Goal: Task Accomplishment & Management: Use online tool/utility

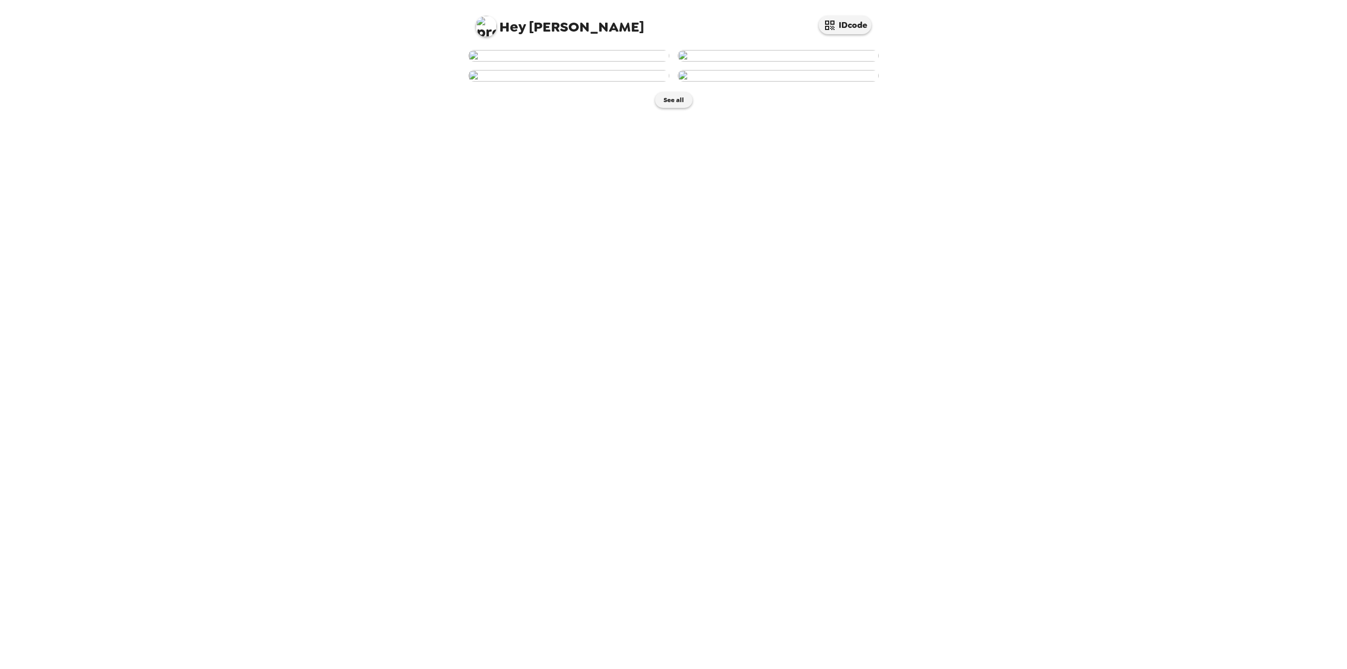
click at [589, 62] on img at bounding box center [568, 56] width 201 height 12
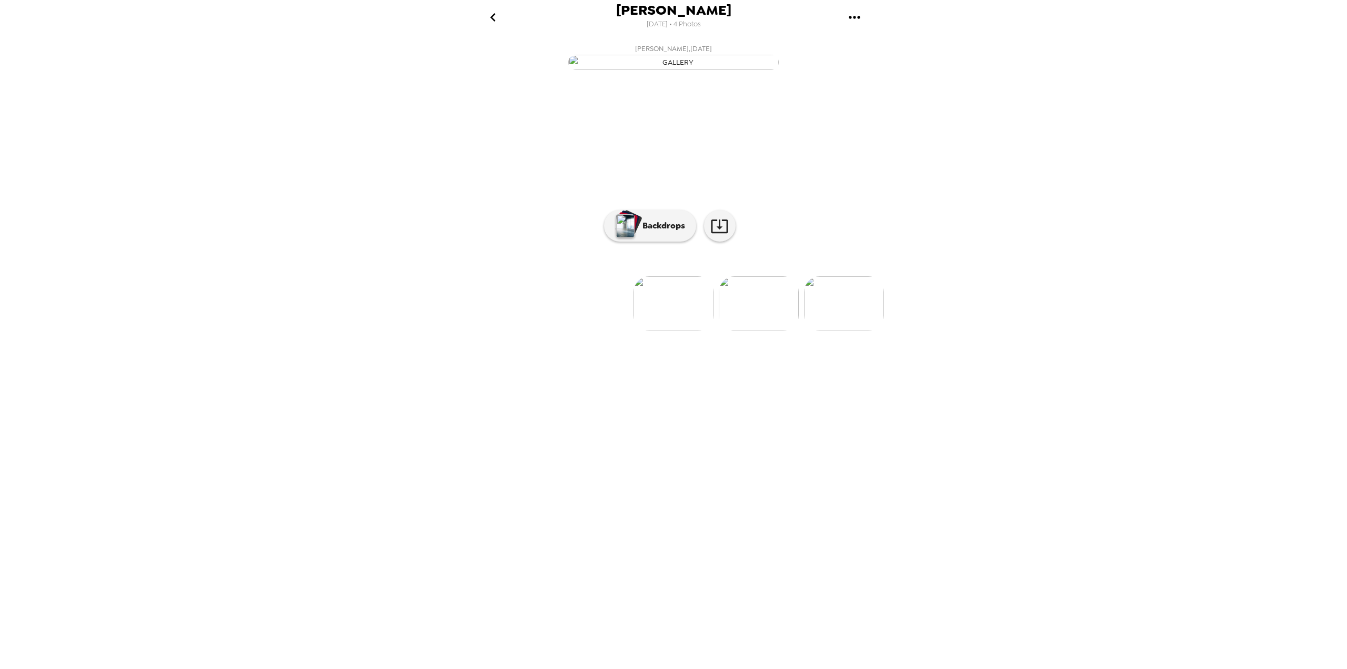
click at [1146, 205] on div "[PERSON_NAME] [DATE] • 4 Photos [PERSON_NAME] , [DATE] Nanda [PERSON_NAME] , [D…" at bounding box center [673, 334] width 1347 height 669
click at [671, 232] on p "Backdrops" at bounding box center [661, 225] width 48 height 13
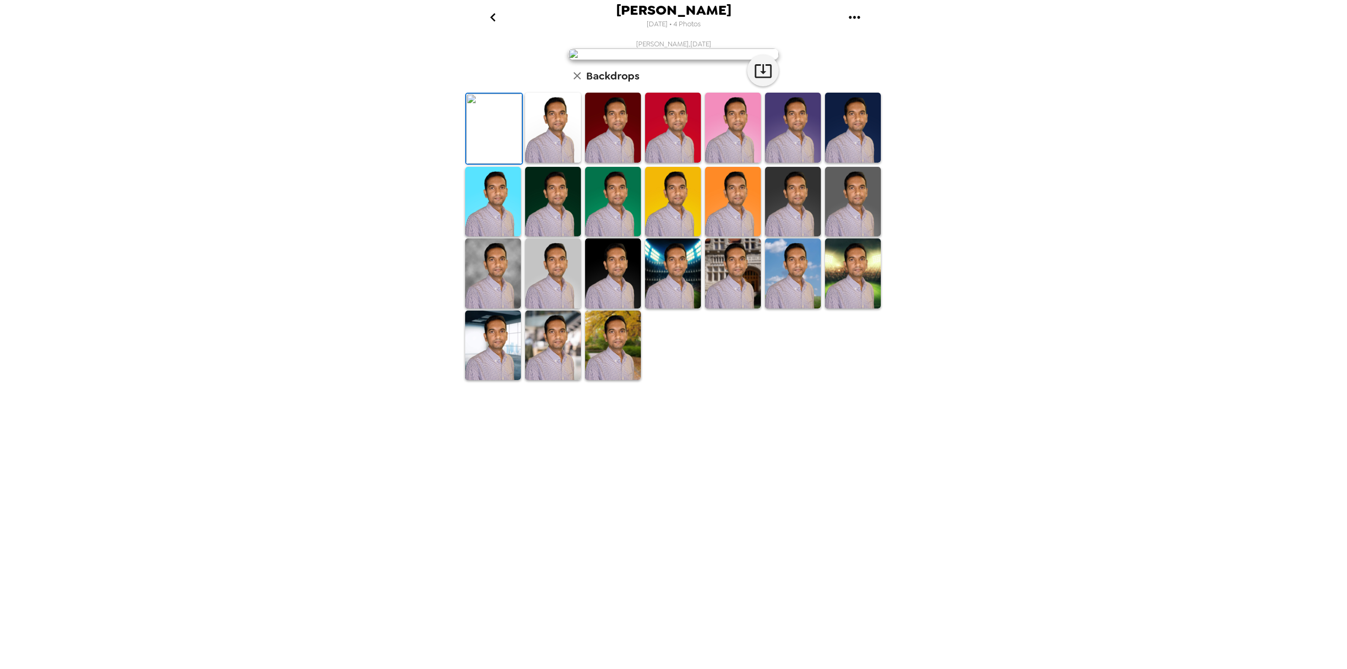
click at [558, 380] on img at bounding box center [553, 345] width 56 height 70
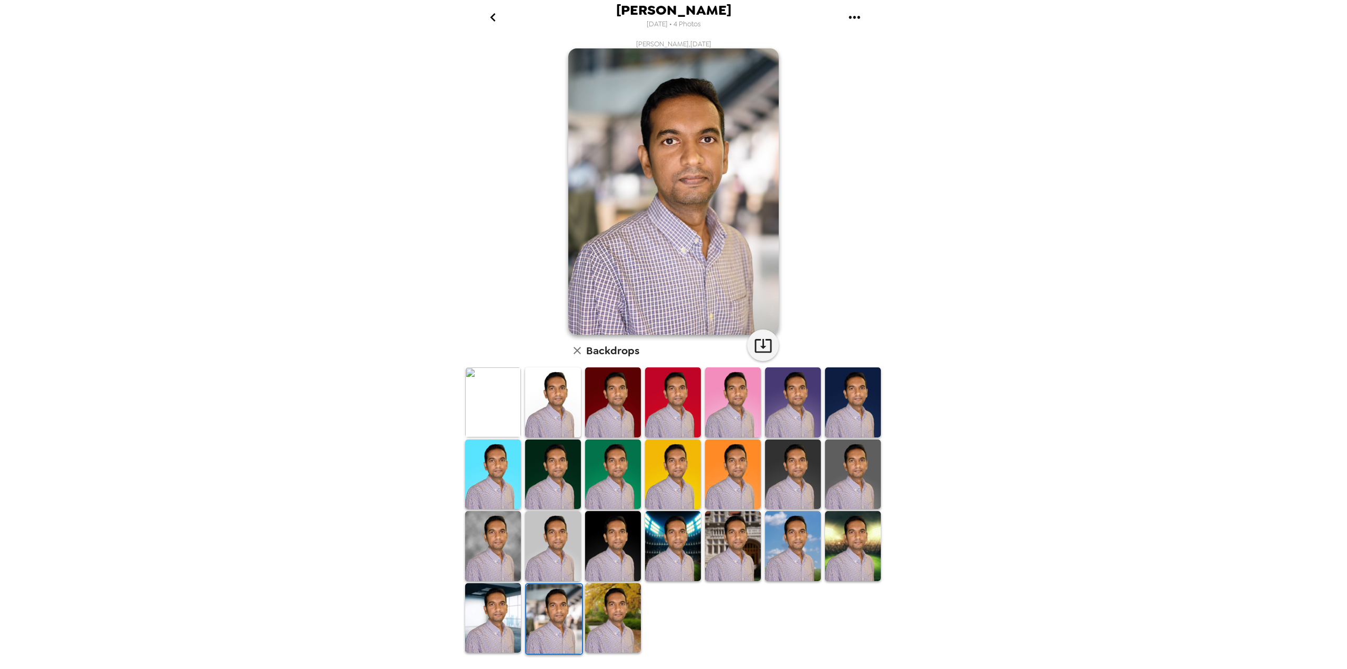
click at [559, 609] on img at bounding box center [554, 619] width 56 height 70
click at [798, 543] on img at bounding box center [793, 546] width 56 height 70
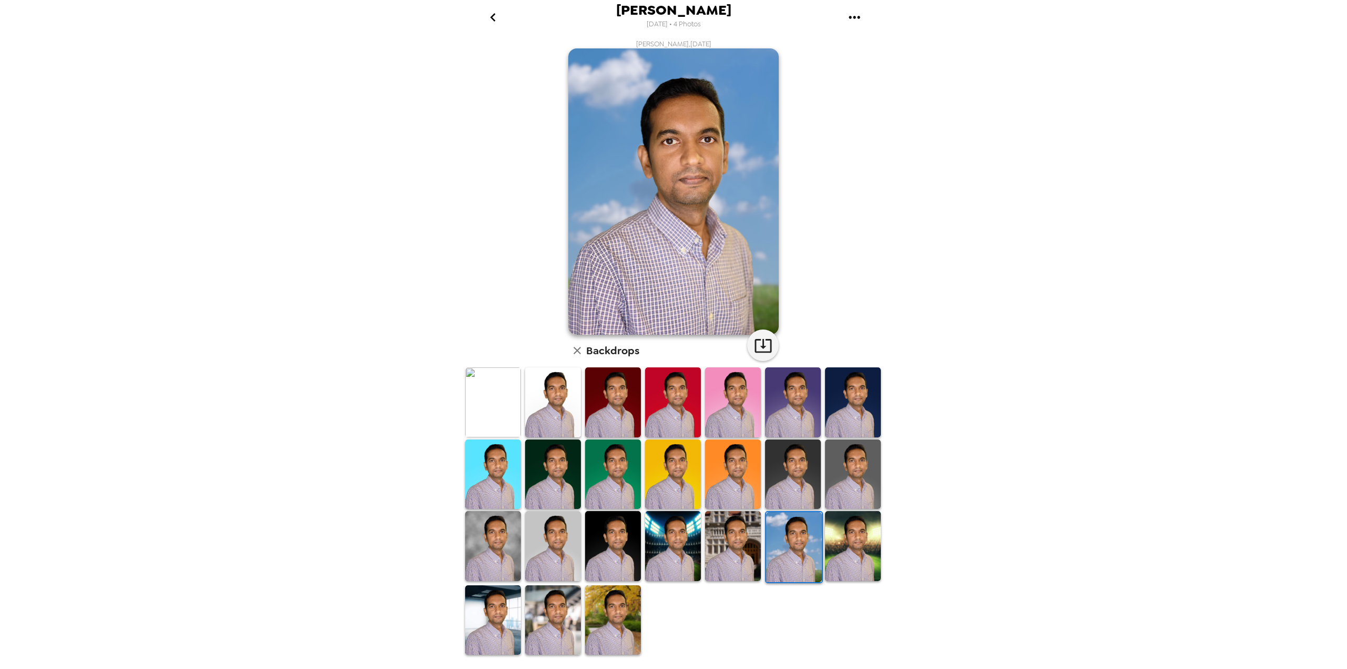
click at [737, 542] on img at bounding box center [733, 546] width 56 height 70
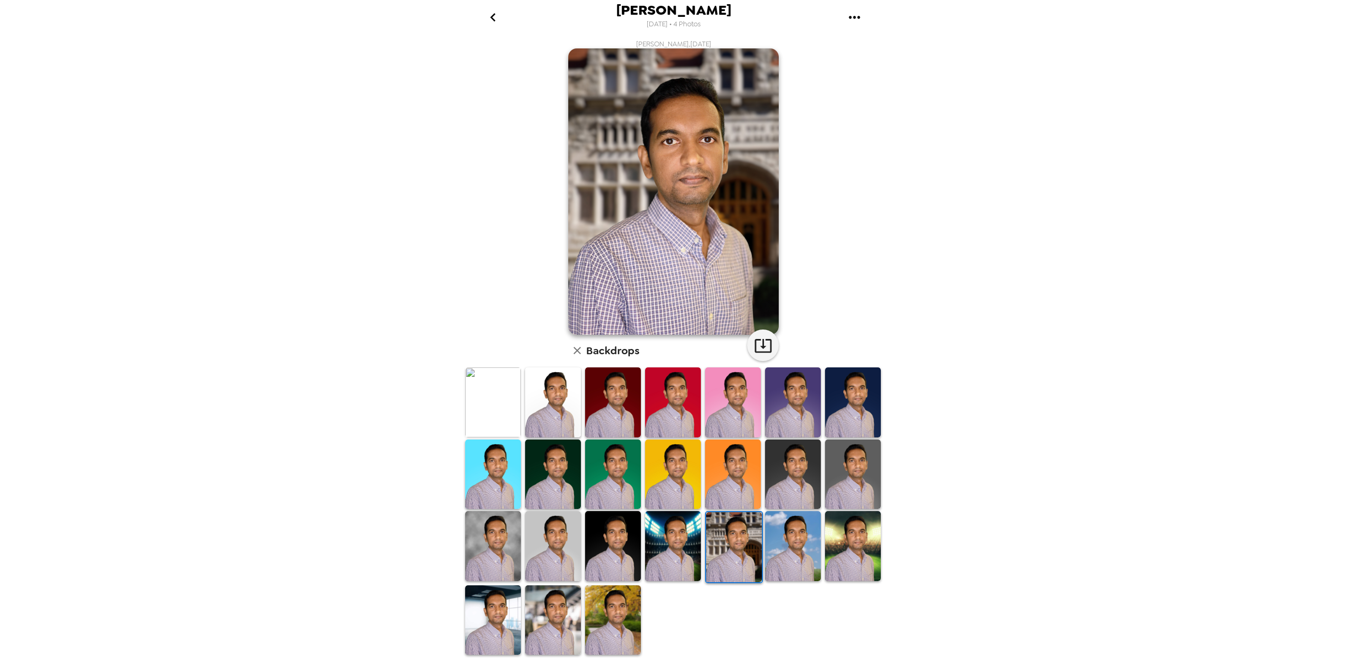
click at [559, 480] on img at bounding box center [553, 474] width 56 height 70
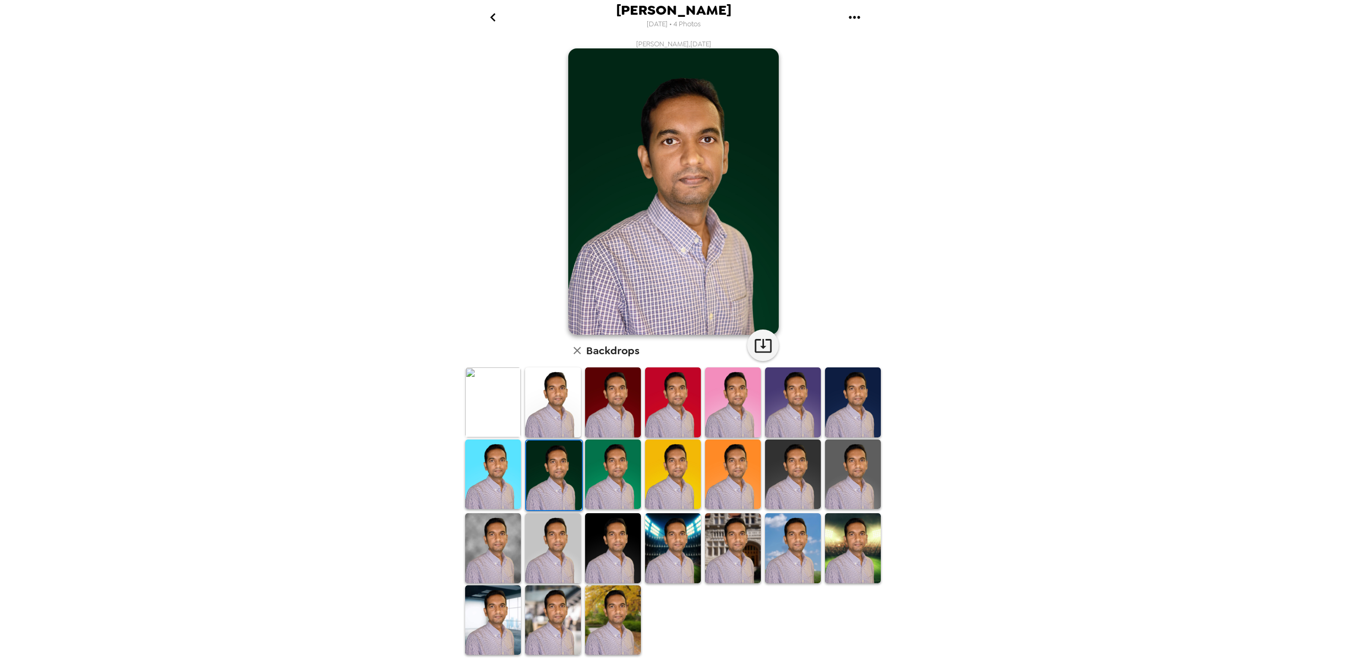
click at [502, 473] on img at bounding box center [493, 474] width 56 height 70
